Goal: Information Seeking & Learning: Learn about a topic

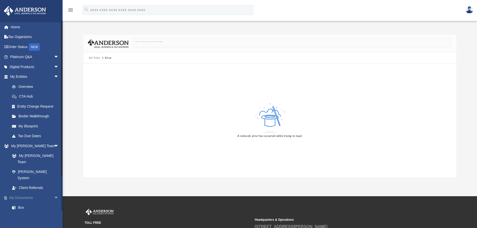
click at [54, 193] on span "arrow_drop_down" at bounding box center [59, 198] width 10 height 10
click at [54, 193] on span "arrow_drop_up" at bounding box center [59, 198] width 10 height 10
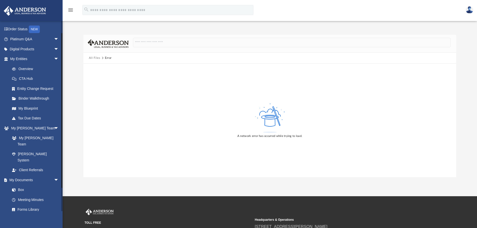
scroll to position [40, 0]
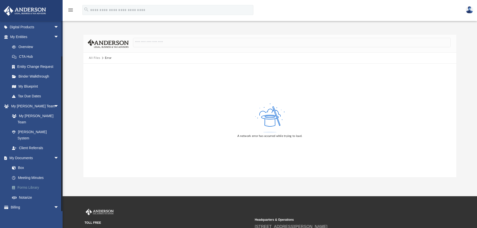
click at [27, 183] on link "Forms Library" at bounding box center [36, 188] width 59 height 10
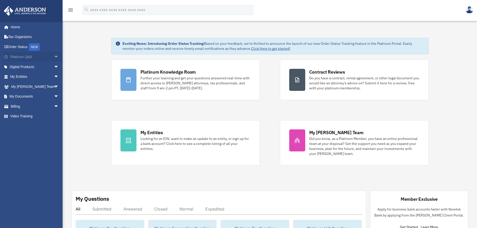
click at [54, 56] on span "arrow_drop_down" at bounding box center [59, 57] width 10 height 10
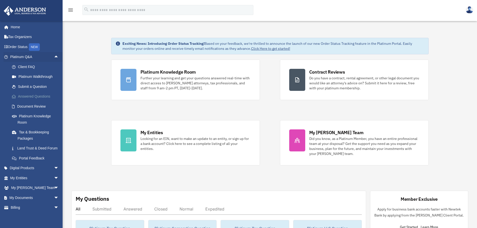
click at [25, 94] on link "Answered Questions" at bounding box center [36, 97] width 59 height 10
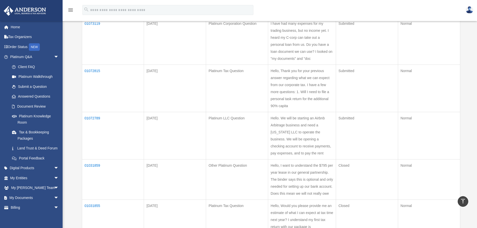
scroll to position [50, 0]
